Goal: Information Seeking & Learning: Understand process/instructions

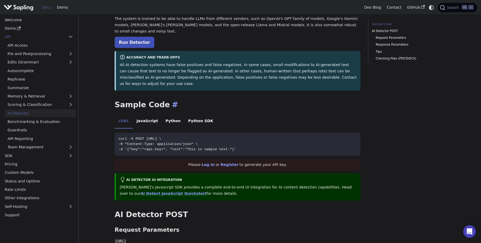
scroll to position [57, 0]
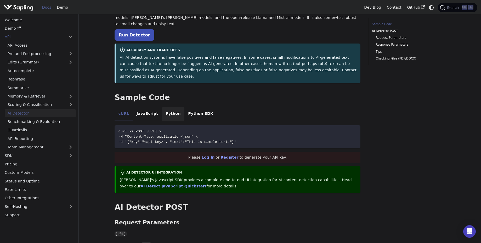
click at [166, 107] on li "Python" at bounding box center [173, 114] width 22 height 15
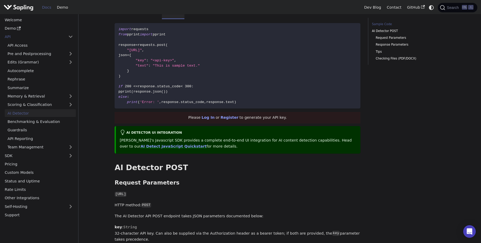
scroll to position [161, 0]
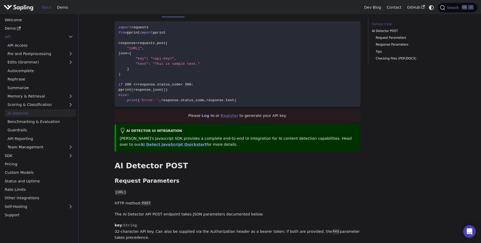
click at [231, 113] on link "Register" at bounding box center [230, 115] width 18 height 4
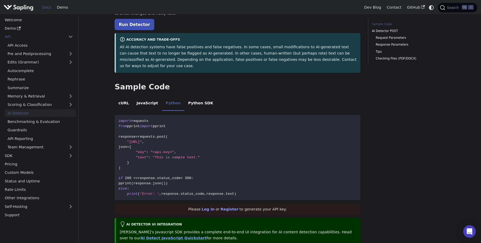
scroll to position [66, 0]
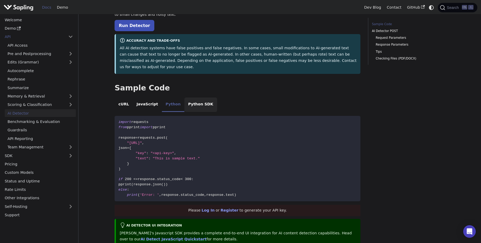
click at [187, 97] on li "Python SDK" at bounding box center [200, 104] width 33 height 15
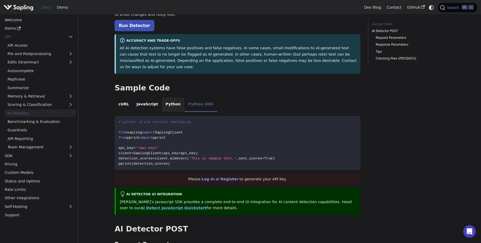
click at [166, 97] on li "Python" at bounding box center [173, 104] width 22 height 15
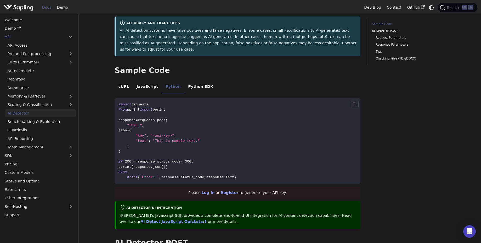
scroll to position [86, 0]
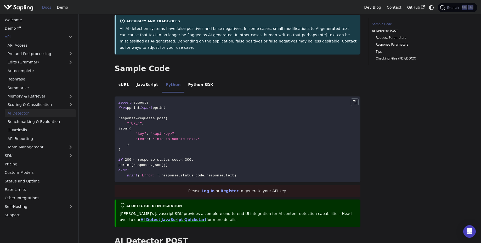
click at [355, 100] on icon "Copy code to clipboard" at bounding box center [354, 102] width 3 height 4
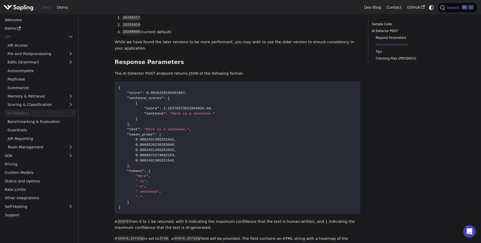
scroll to position [486, 0]
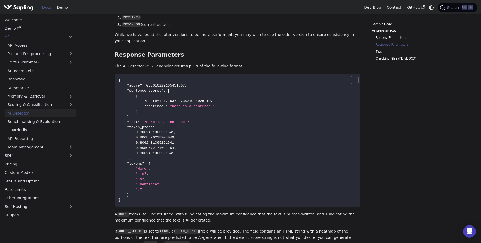
click at [354, 76] on button "Copy code to clipboard" at bounding box center [355, 80] width 8 height 8
click at [354, 78] on icon "Copied" at bounding box center [355, 80] width 4 height 4
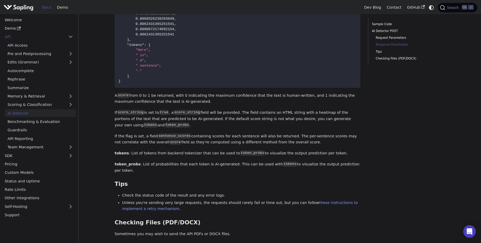
scroll to position [605, 0]
drag, startPoint x: 116, startPoint y: 76, endPoint x: 355, endPoint y: 145, distance: 249.0
copy div "A score from 0 to 1 be returned, with 0 indicating the maximum confidence that …"
click at [174, 108] on p "If score_string is set to true , a score_string field will be provided. The fie…" at bounding box center [238, 117] width 246 height 19
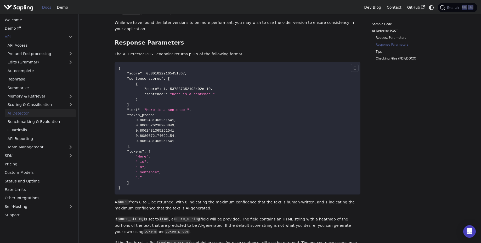
scroll to position [499, 0]
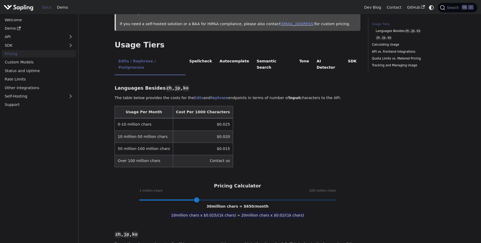
scroll to position [96, 0]
